Goal: Communication & Community: Answer question/provide support

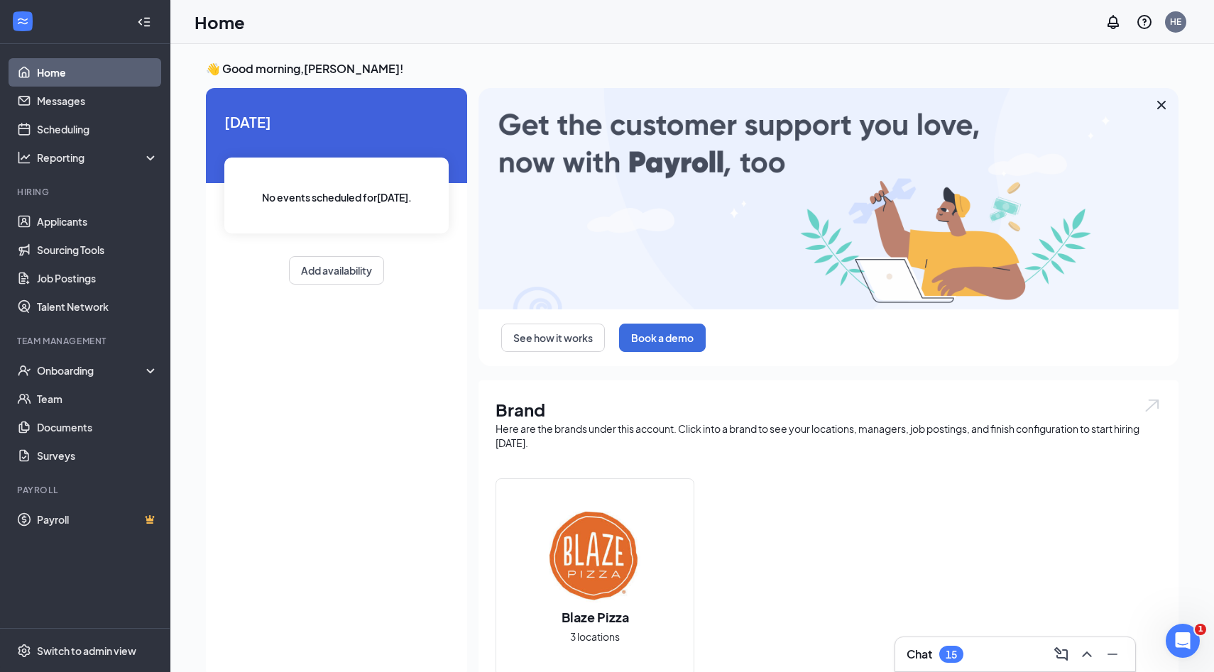
click at [953, 659] on div "15" at bounding box center [950, 655] width 11 height 12
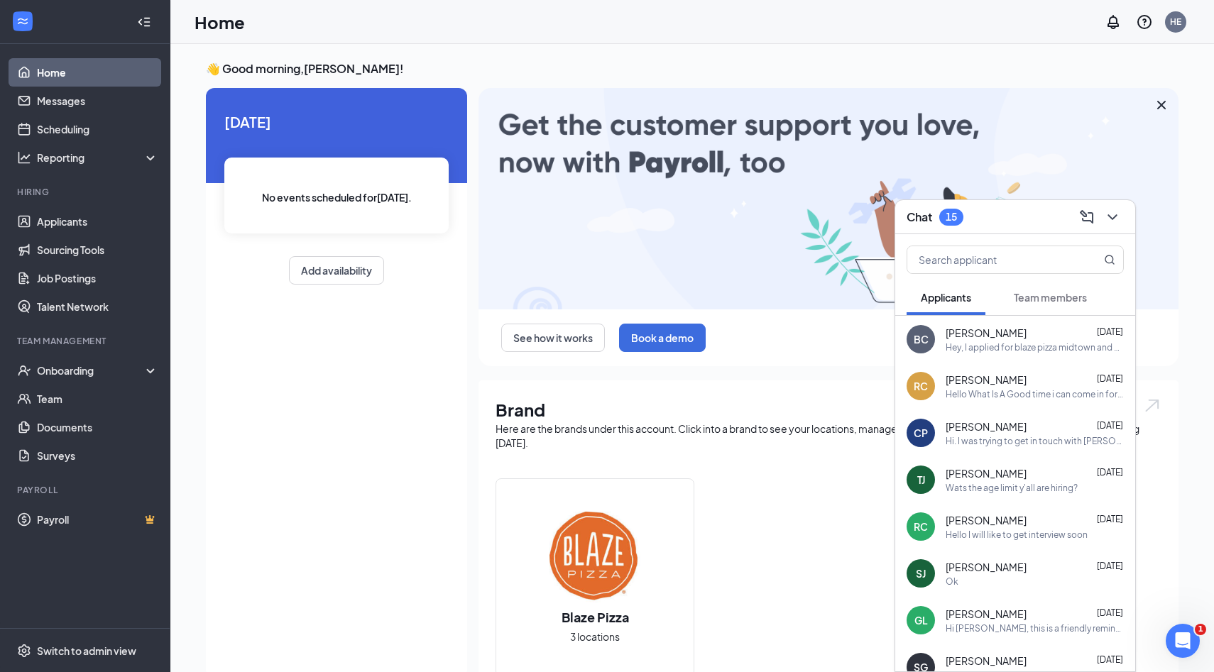
click at [1025, 297] on span "Team members" at bounding box center [1050, 297] width 73 height 13
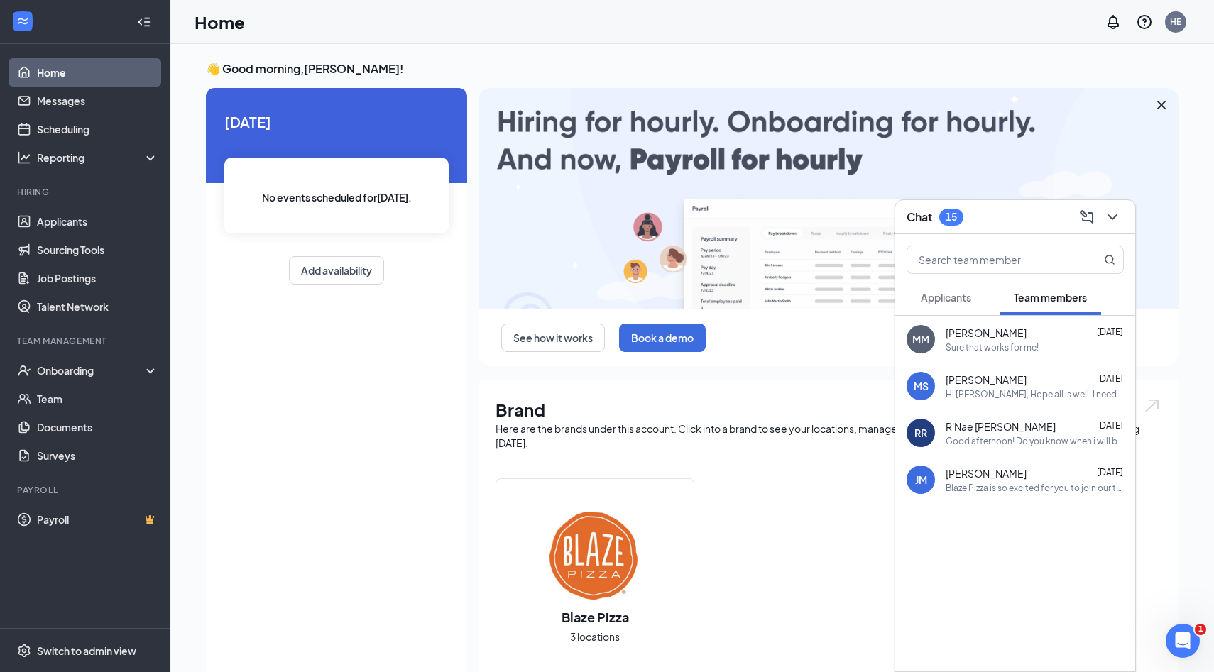
click at [1004, 334] on span "[PERSON_NAME]" at bounding box center [985, 333] width 81 height 14
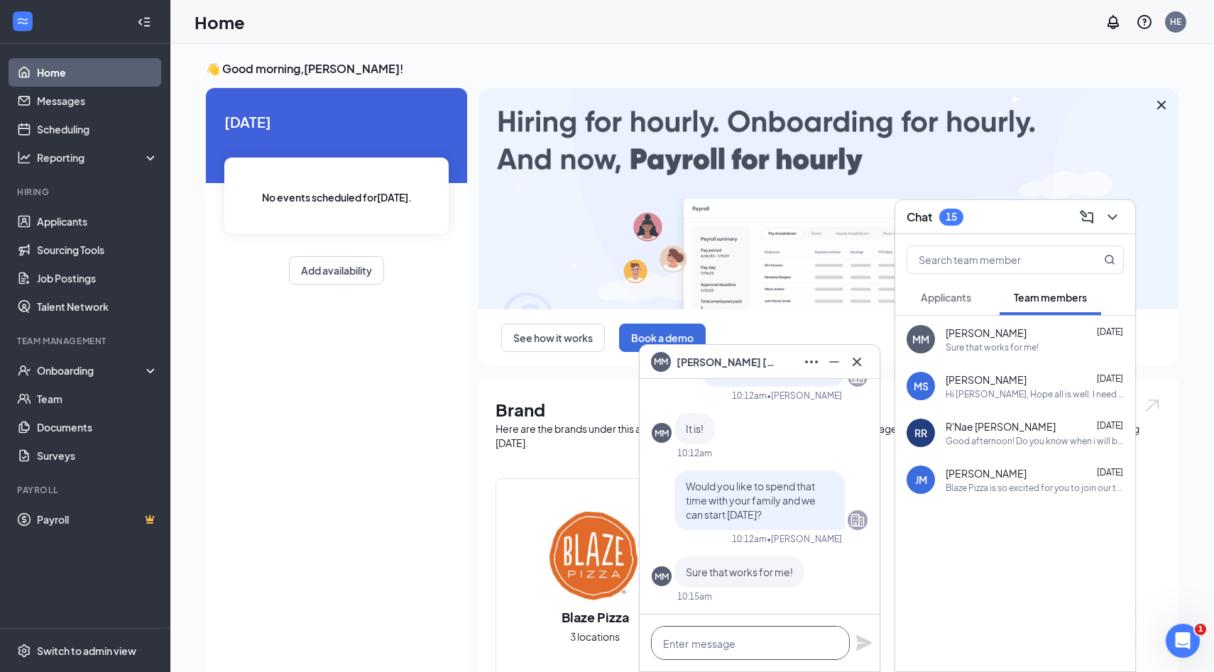
click at [673, 645] on textarea at bounding box center [750, 643] width 199 height 34
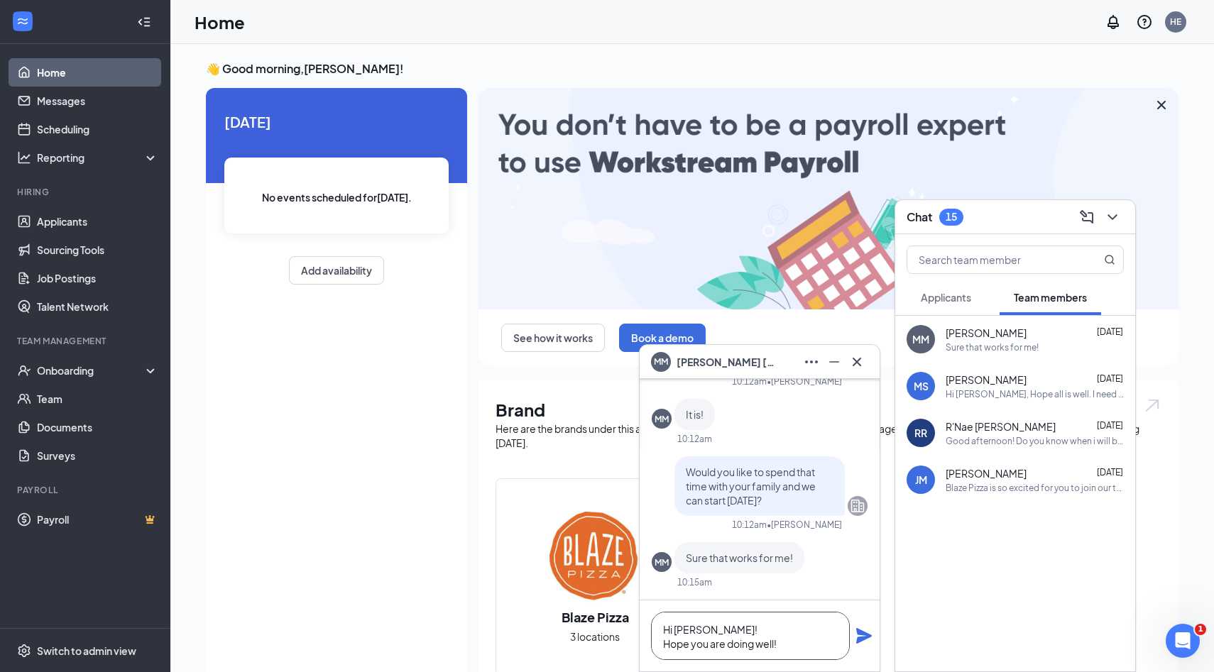
type textarea "Hi [PERSON_NAME]! Hope you are doing well!"
click at [855, 627] on button at bounding box center [863, 635] width 17 height 17
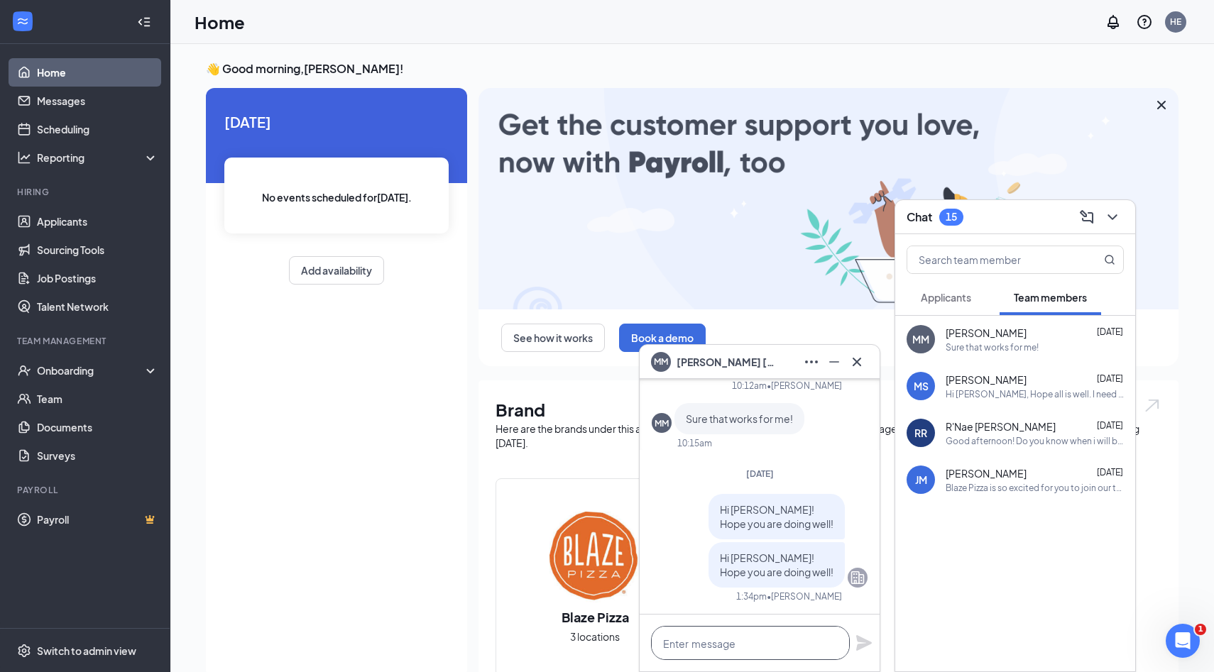
click at [688, 642] on textarea at bounding box center [750, 643] width 199 height 34
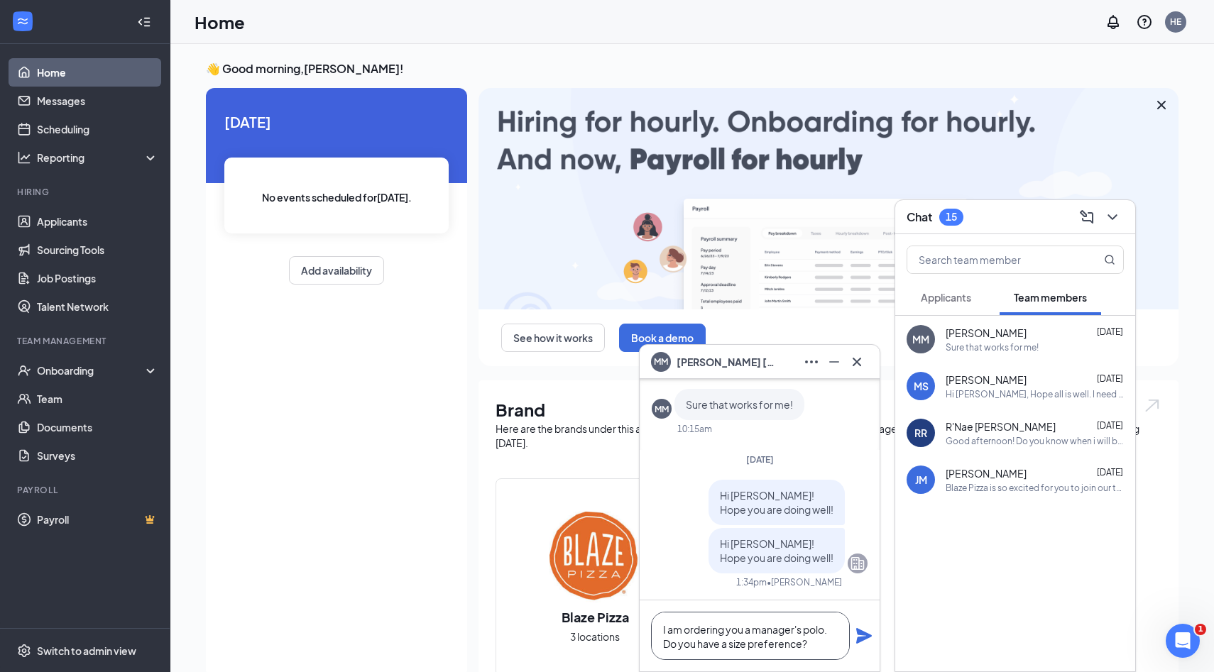
type textarea "I am ordering you a manager's polo. Do you have a size preference?"
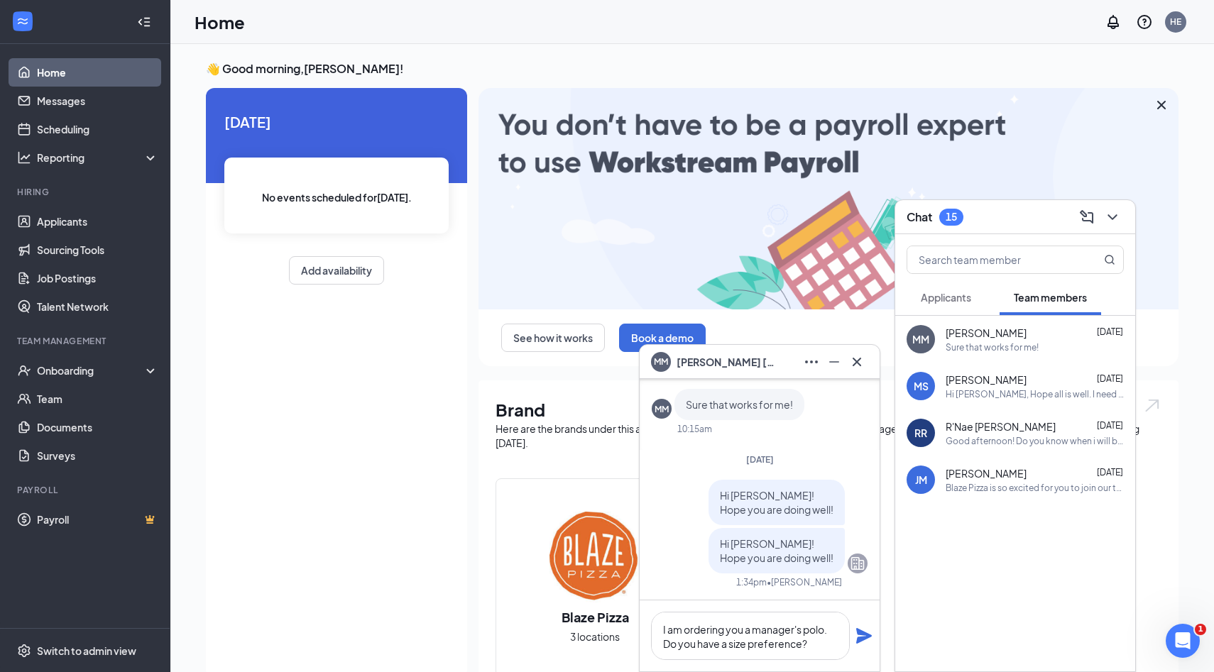
click at [866, 639] on icon "Plane" at bounding box center [863, 635] width 17 height 17
